Goal: Task Accomplishment & Management: Use online tool/utility

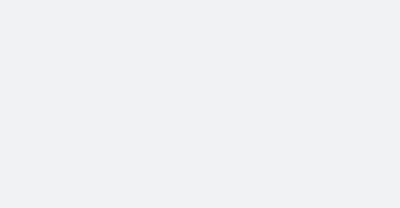
click at [331, 11] on body at bounding box center [200, 104] width 400 height 208
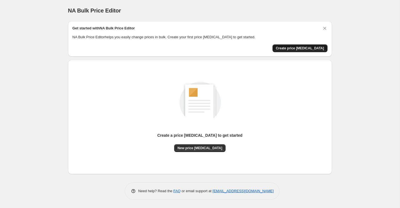
click at [305, 49] on span "Create price change job" at bounding box center [300, 48] width 48 height 4
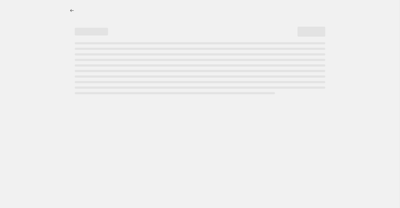
select select "percentage"
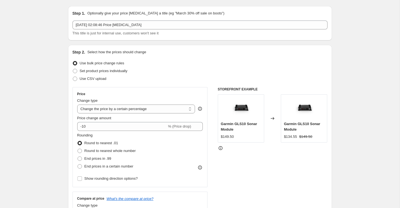
scroll to position [17, 0]
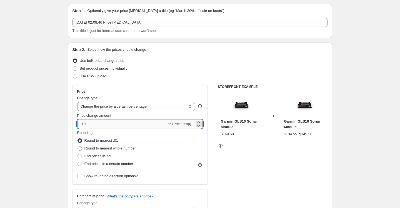
click at [101, 121] on input "-10" at bounding box center [122, 124] width 90 height 9
click at [102, 125] on input "-10" at bounding box center [122, 124] width 90 height 9
type input "-1"
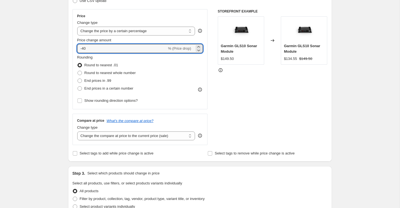
scroll to position [107, 0]
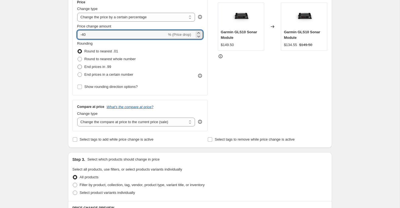
type input "-40"
click at [104, 66] on span "End prices in .99" at bounding box center [97, 67] width 27 height 4
click at [78, 65] on input "End prices in .99" at bounding box center [77, 65] width 0 height 0
radio input "true"
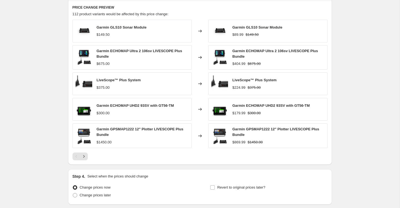
scroll to position [350, 0]
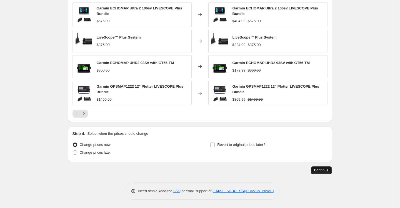
click at [322, 172] on span "Continue" at bounding box center [321, 170] width 14 height 4
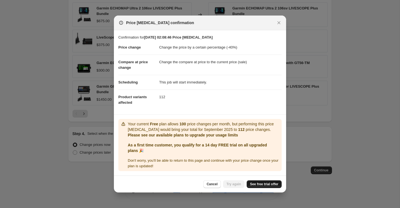
click at [267, 185] on span "See free trial offer" at bounding box center [264, 184] width 28 height 4
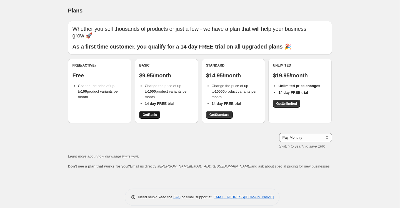
click at [149, 113] on span "Get Basic" at bounding box center [149, 115] width 14 height 4
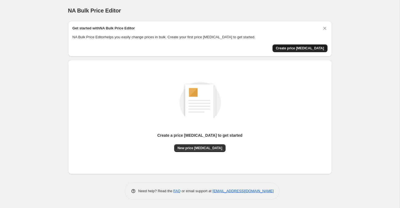
click at [300, 49] on span "Create price [MEDICAL_DATA]" at bounding box center [300, 48] width 48 height 4
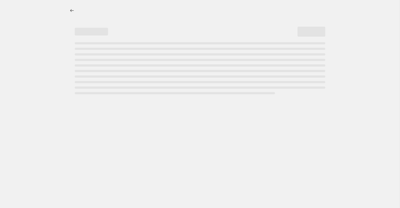
select select "percentage"
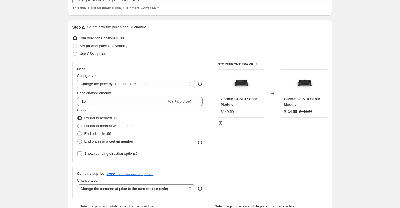
scroll to position [39, 0]
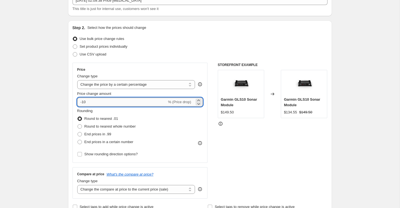
click at [146, 101] on input "-10" at bounding box center [122, 102] width 90 height 9
type input "-1"
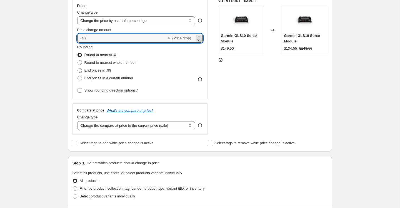
scroll to position [126, 0]
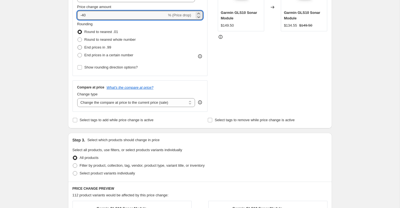
type input "-40"
click at [87, 51] on label "End prices in .99" at bounding box center [94, 48] width 34 height 8
click at [78, 46] on input "End prices in .99" at bounding box center [77, 45] width 0 height 0
radio input "true"
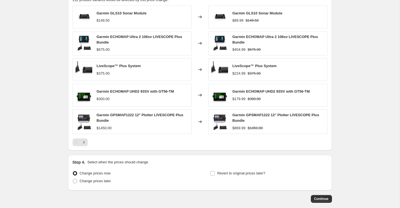
scroll to position [350, 0]
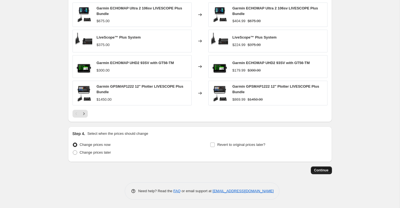
click at [321, 169] on span "Continue" at bounding box center [321, 170] width 14 height 4
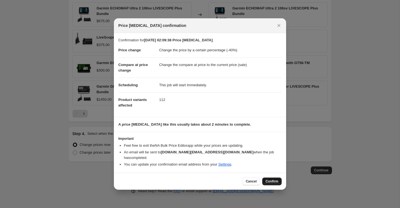
click at [273, 179] on span "Confirm" at bounding box center [271, 181] width 13 height 4
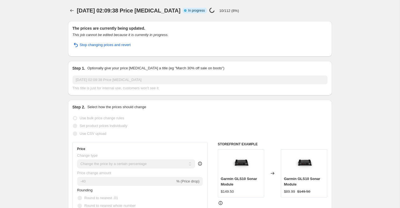
click at [225, 9] on p "10/112 (8%)" at bounding box center [229, 11] width 20 height 4
drag, startPoint x: 225, startPoint y: 11, endPoint x: 240, endPoint y: 10, distance: 15.0
click at [240, 10] on div "3 sept. 2025, 02:09:38 Price change job Info Partially complete In progress Pri…" at bounding box center [180, 11] width 206 height 8
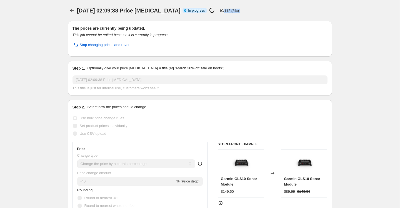
click at [240, 10] on div "3 sept. 2025, 02:09:38 Price change job Info Partially complete In progress Pri…" at bounding box center [180, 11] width 206 height 8
click at [232, 11] on p "10/112 (8%)" at bounding box center [229, 11] width 20 height 4
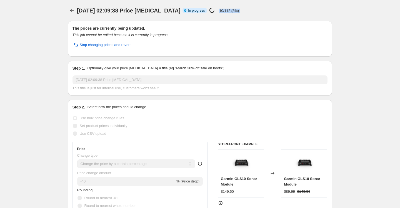
click at [232, 11] on p "10/112 (8%)" at bounding box center [229, 11] width 20 height 4
click at [226, 11] on p "10/112 (8%)" at bounding box center [229, 11] width 20 height 4
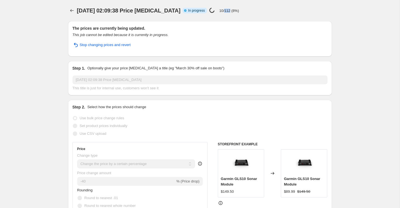
click at [226, 11] on p "10/112 (8%)" at bounding box center [229, 11] width 20 height 4
click at [228, 11] on p "10/112 (8%)" at bounding box center [229, 11] width 20 height 4
click at [220, 13] on div "Price change job in progress... 50/112 (44%)" at bounding box center [225, 10] width 32 height 6
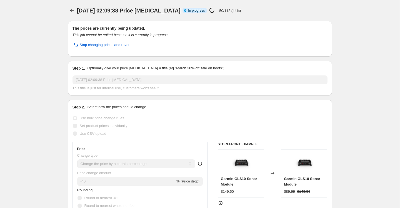
click at [221, 11] on p "50/112 (44%)" at bounding box center [230, 11] width 22 height 4
click at [230, 12] on p "50/112 (44%)" at bounding box center [230, 11] width 22 height 4
click at [229, 12] on p "50/112 (44%)" at bounding box center [230, 11] width 22 height 4
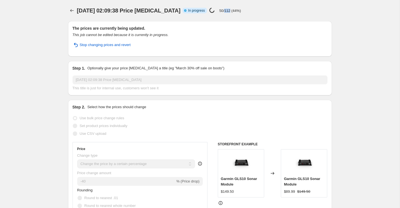
click at [229, 12] on p "50/112 (44%)" at bounding box center [230, 11] width 22 height 4
click at [229, 9] on p "60/112 (53%)" at bounding box center [230, 11] width 22 height 4
click at [245, 14] on div "3 sept. 2025, 02:09:38 Price change job Info Partially complete In progress Pri…" at bounding box center [180, 11] width 207 height 8
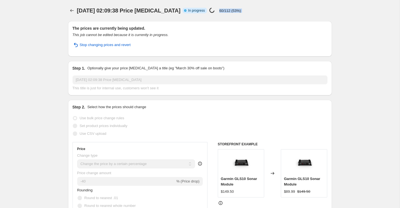
click at [245, 14] on div "3 sept. 2025, 02:09:38 Price change job Info Partially complete In progress Pri…" at bounding box center [180, 11] width 207 height 8
click at [190, 11] on span "In progress" at bounding box center [196, 10] width 17 height 4
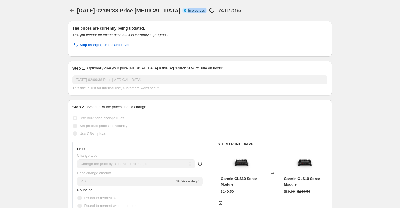
drag, startPoint x: 198, startPoint y: 11, endPoint x: 205, endPoint y: -2, distance: 14.4
click at [205, 0] on html "Home Settings Plans Skip to content 3 sept. 2025, 02:09:38 Price change job. Th…" at bounding box center [200, 104] width 400 height 208
click at [227, 9] on p "80/112 (71%)" at bounding box center [230, 11] width 22 height 4
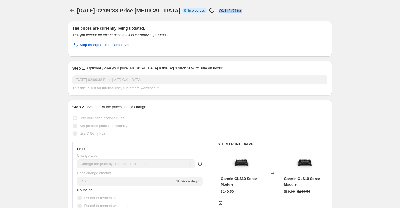
click at [227, 9] on p "80/112 (71%)" at bounding box center [230, 11] width 22 height 4
click at [250, 10] on div "3 sept. 2025, 02:09:38 Price change job Info Partially complete In progress Pri…" at bounding box center [181, 11] width 208 height 8
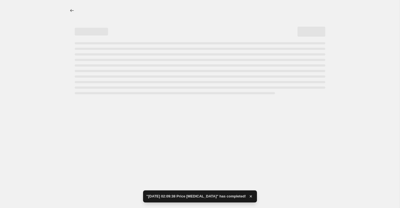
select select "percentage"
